Goal: Transaction & Acquisition: Purchase product/service

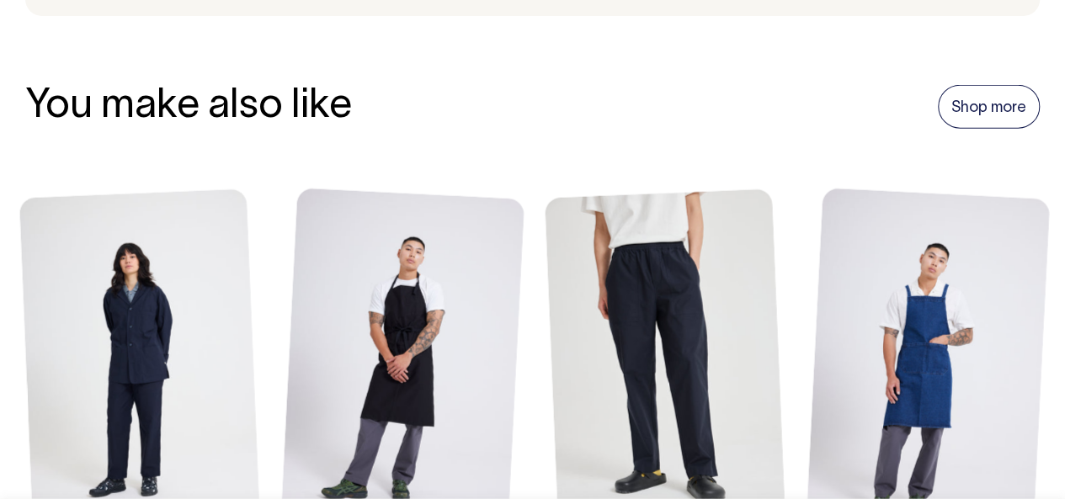
scroll to position [1931, 0]
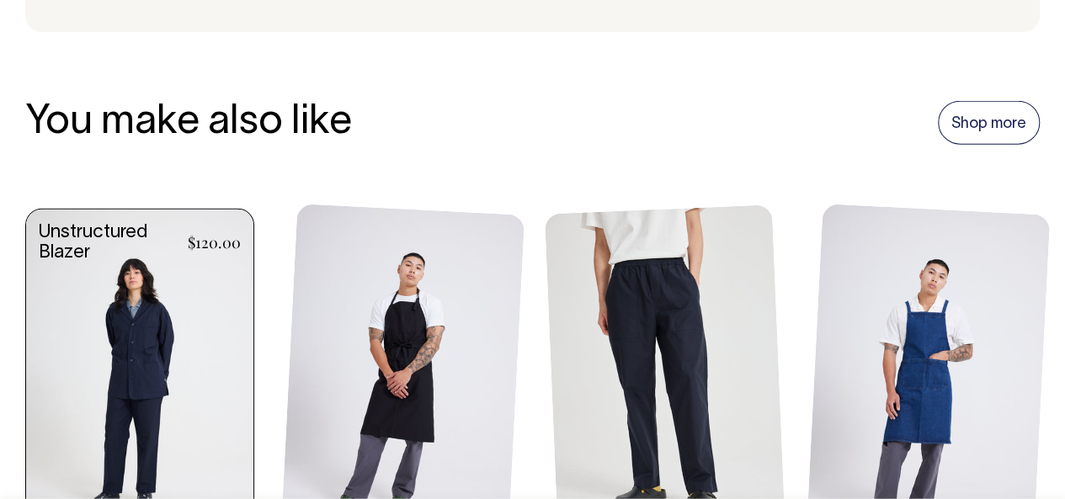
click at [150, 353] on link at bounding box center [139, 382] width 227 height 344
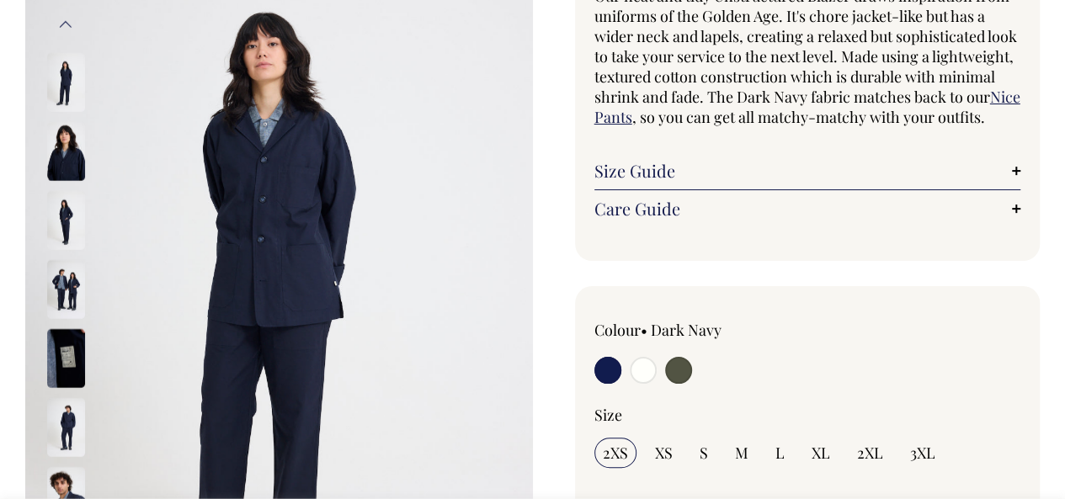
scroll to position [185, 0]
click at [59, 145] on img at bounding box center [66, 151] width 38 height 59
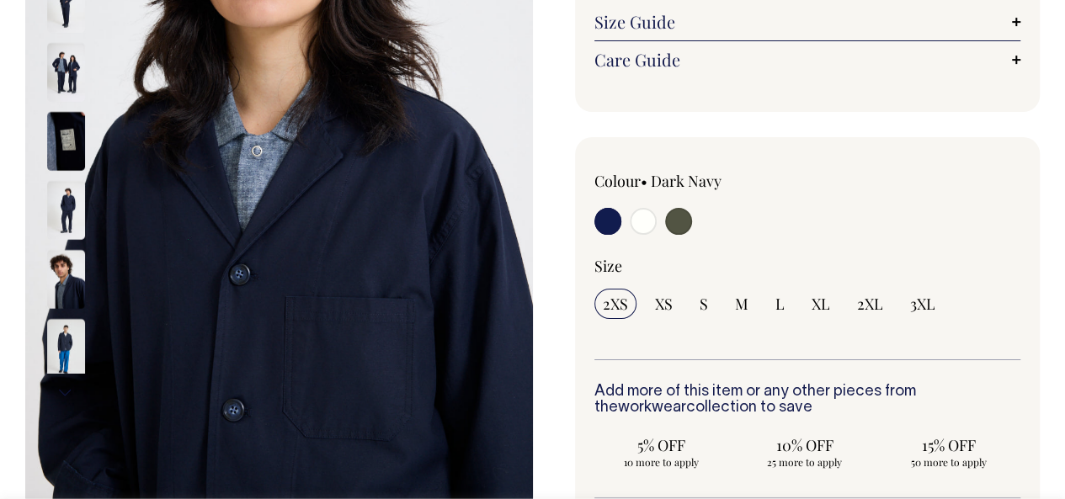
scroll to position [316, 0]
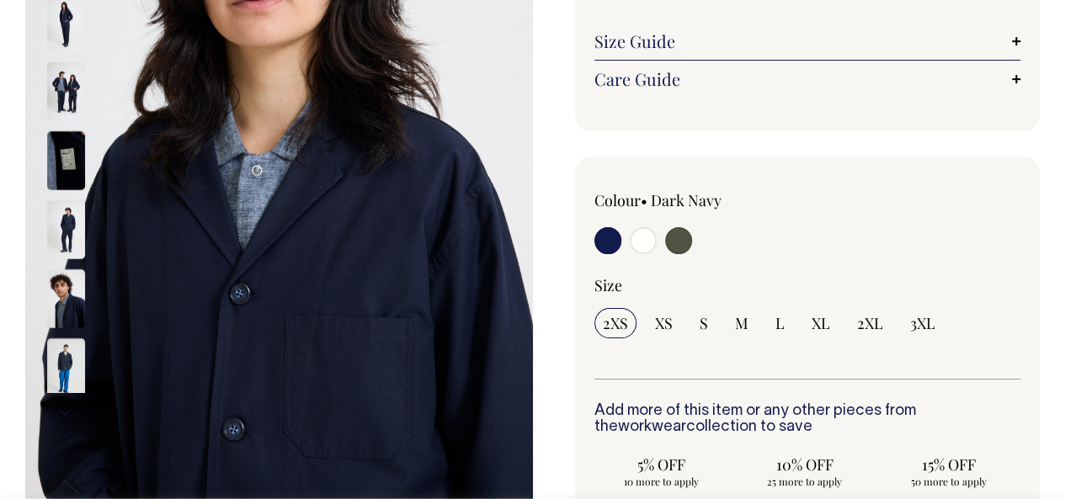
click at [61, 158] on img at bounding box center [66, 160] width 38 height 59
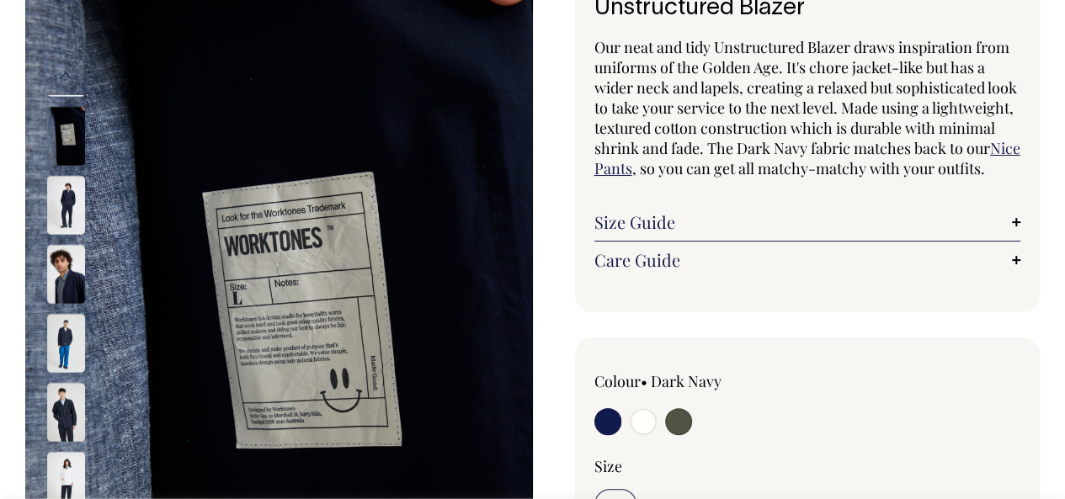
scroll to position [130, 0]
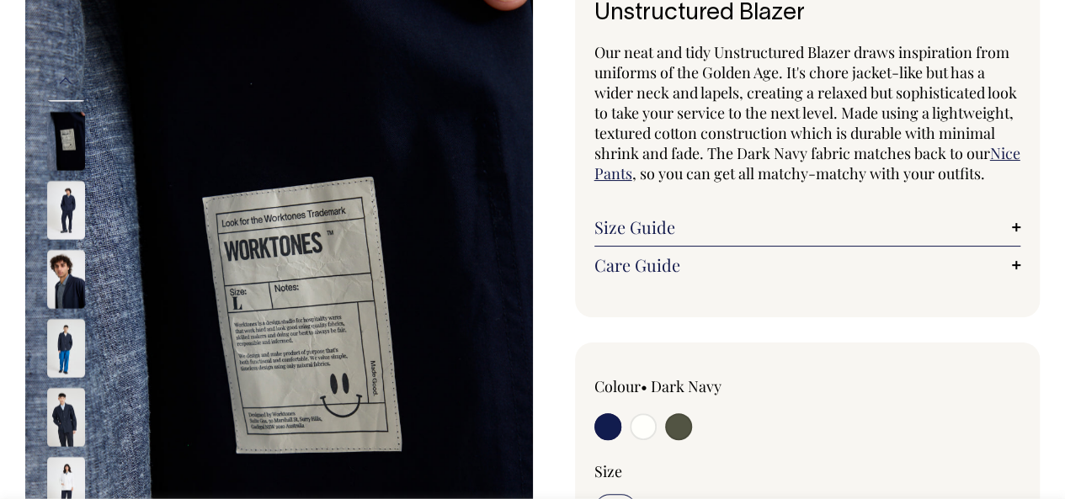
click at [64, 193] on img at bounding box center [66, 209] width 38 height 59
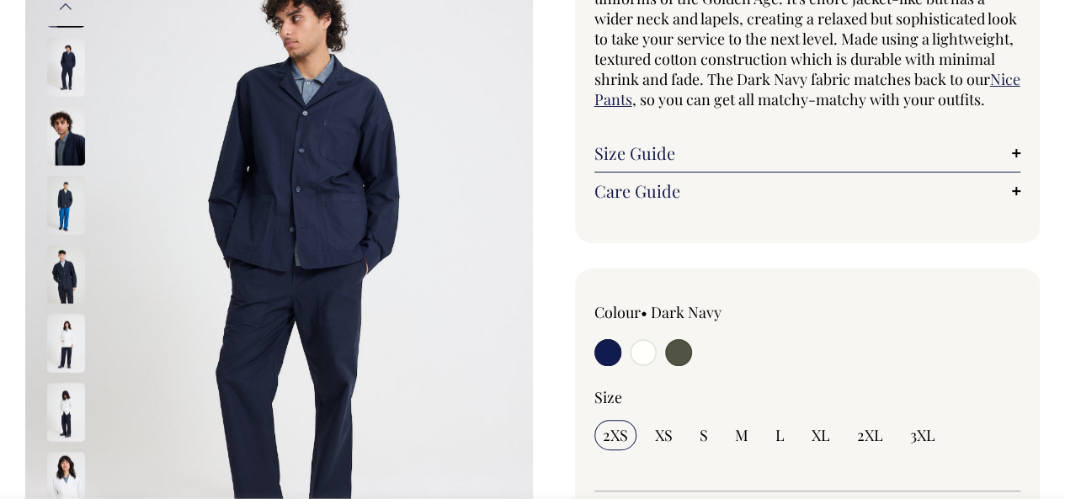
scroll to position [207, 0]
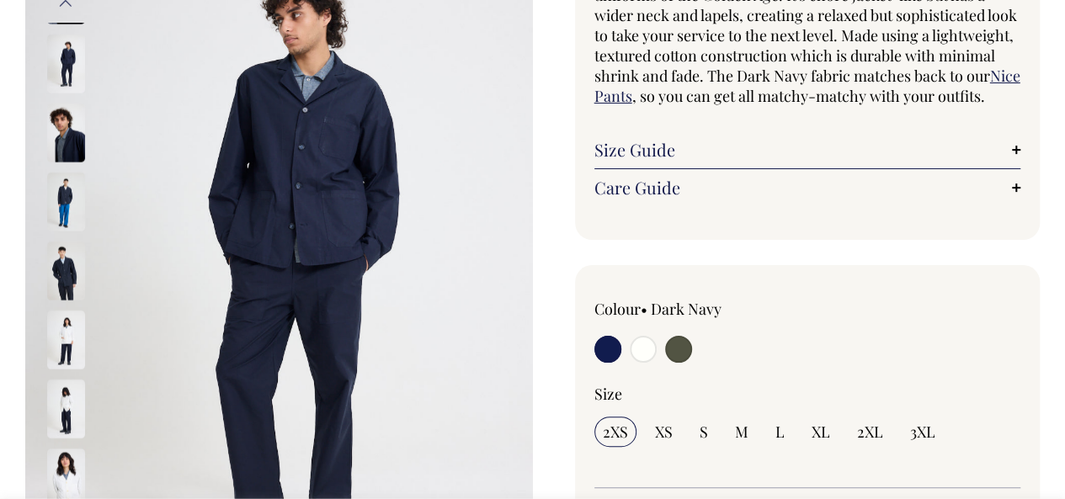
click at [62, 189] on img at bounding box center [66, 201] width 38 height 59
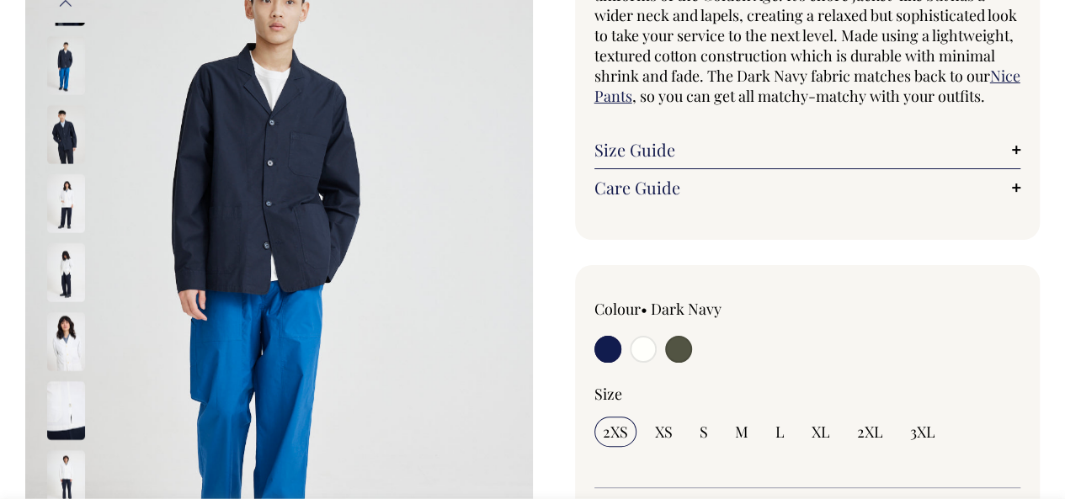
click at [72, 120] on img at bounding box center [66, 133] width 38 height 59
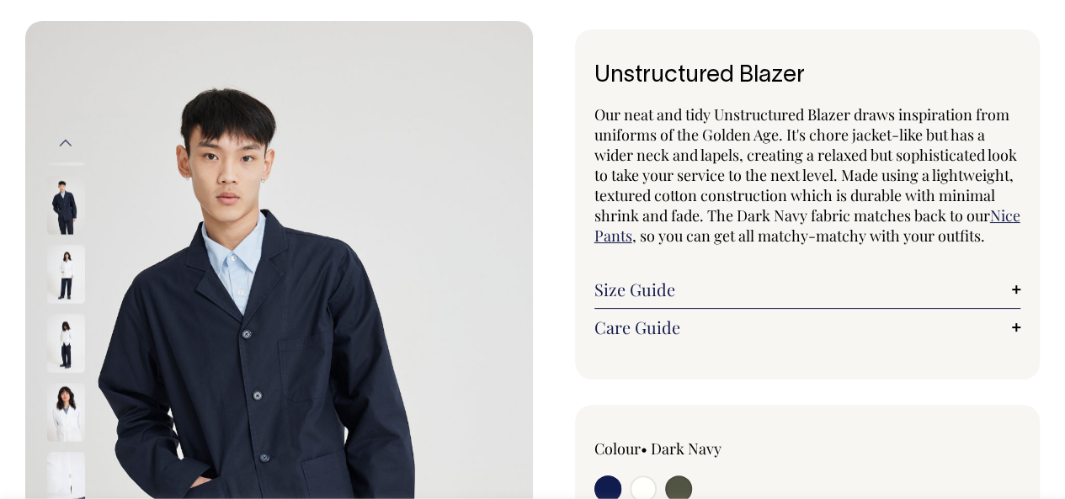
scroll to position [0, 0]
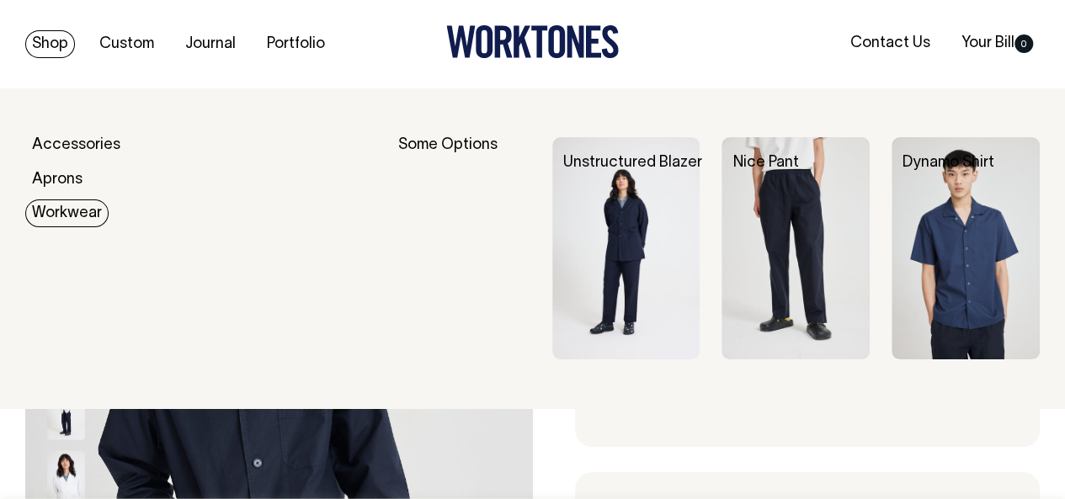
click at [73, 215] on link "Workwear" at bounding box center [66, 214] width 83 height 28
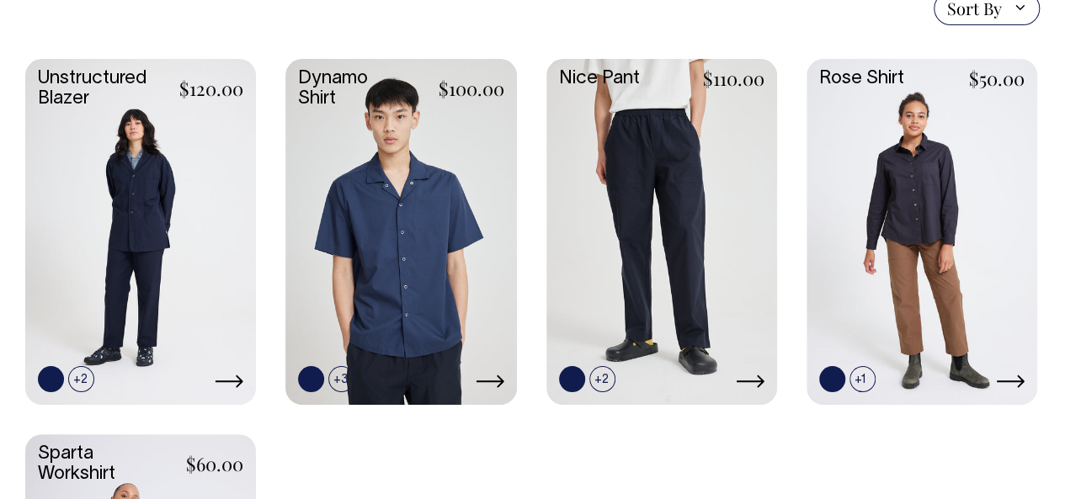
scroll to position [478, 0]
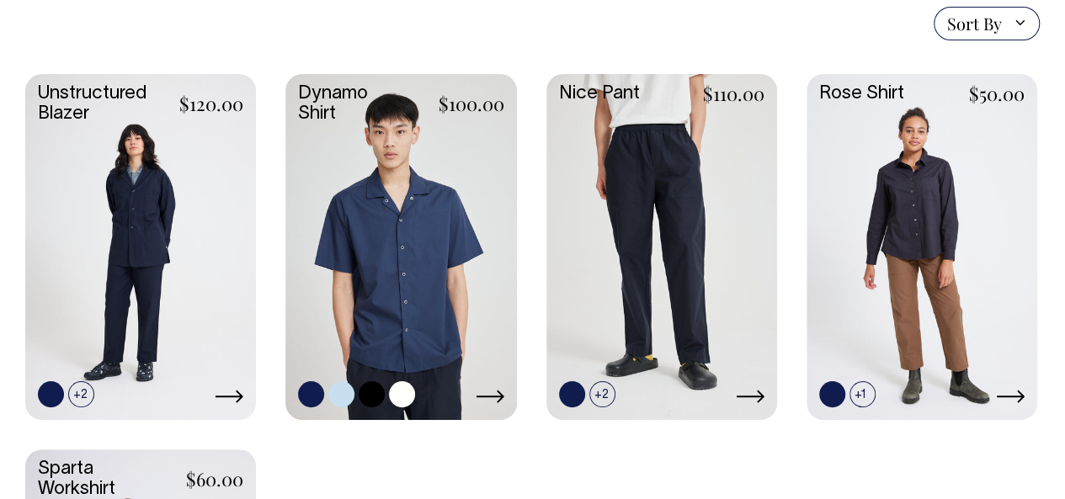
click at [399, 227] on link at bounding box center [401, 245] width 231 height 343
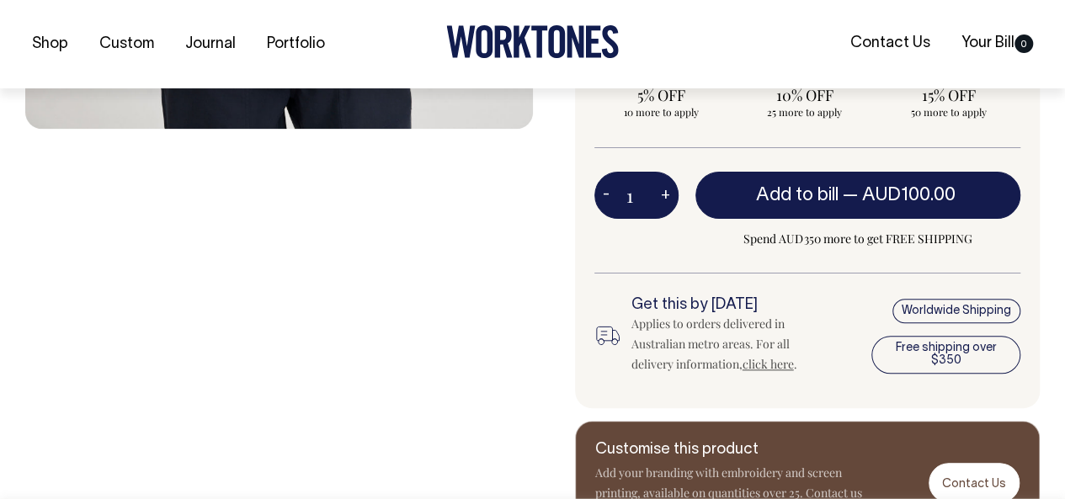
scroll to position [761, 0]
